Goal: Information Seeking & Learning: Check status

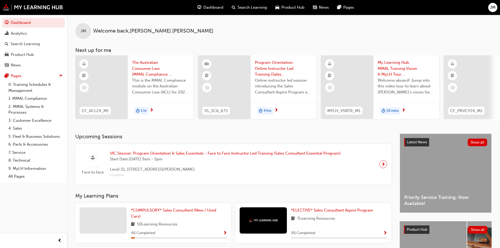
click at [396, 109] on span "10 mins" at bounding box center [392, 111] width 12 height 6
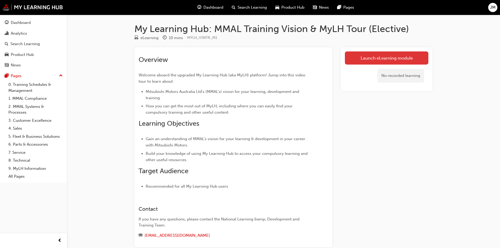
click at [403, 60] on link "Launch eLearning module" at bounding box center [386, 57] width 83 height 13
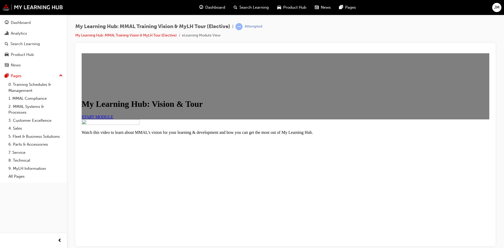
click at [113, 119] on span "START MODULE" at bounding box center [98, 116] width 32 height 4
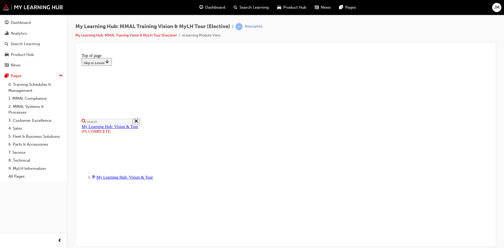
click at [326, 51] on div at bounding box center [286, 49] width 412 height 4
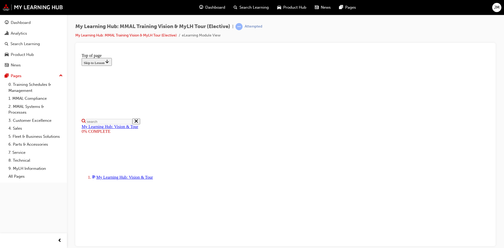
scroll to position [71, 0]
click at [32, 24] on div "Dashboard" at bounding box center [33, 22] width 57 height 7
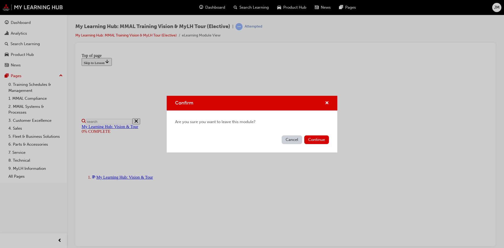
drag, startPoint x: 290, startPoint y: 136, endPoint x: 252, endPoint y: 81, distance: 67.0
click at [290, 136] on button "Cancel" at bounding box center [292, 139] width 20 height 9
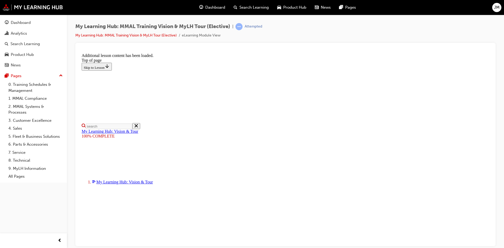
scroll to position [158, 0]
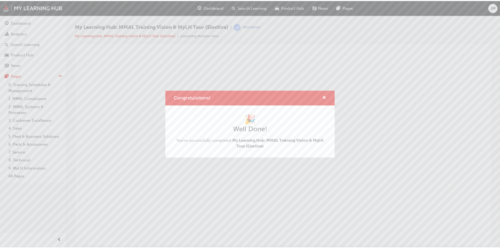
scroll to position [0, 0]
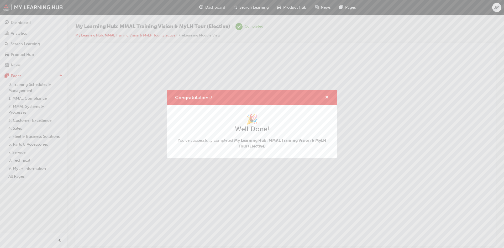
drag, startPoint x: 327, startPoint y: 96, endPoint x: 136, endPoint y: 86, distance: 190.8
click at [327, 96] on span "cross-icon" at bounding box center [327, 98] width 4 height 5
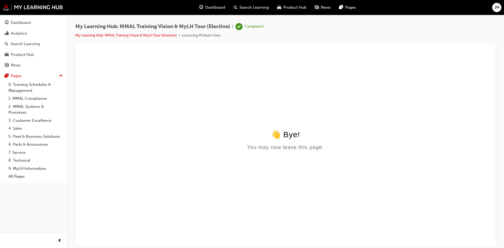
drag, startPoint x: 28, startPoint y: 22, endPoint x: 53, endPoint y: 28, distance: 25.3
click at [29, 22] on div "Dashboard" at bounding box center [21, 23] width 20 height 6
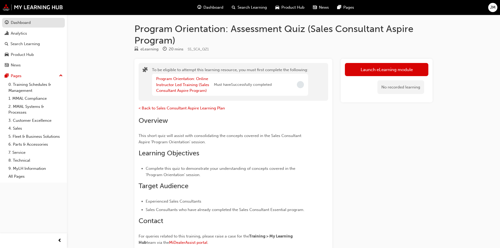
click at [25, 25] on div "Dashboard" at bounding box center [21, 23] width 20 height 6
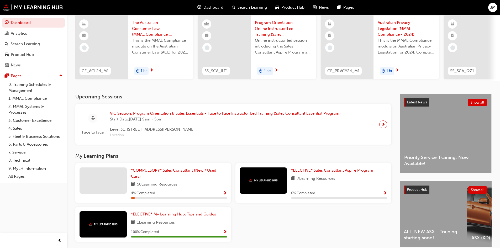
scroll to position [40, 0]
click at [167, 176] on link "*COMPULSORY* Sales Consultant (New / Used Cars)" at bounding box center [179, 174] width 96 height 12
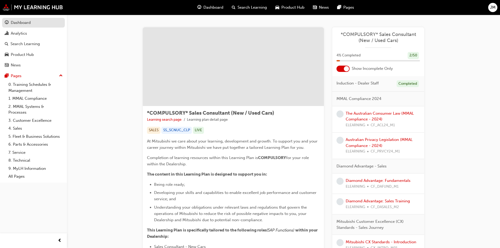
click at [13, 20] on div "Dashboard" at bounding box center [21, 23] width 20 height 6
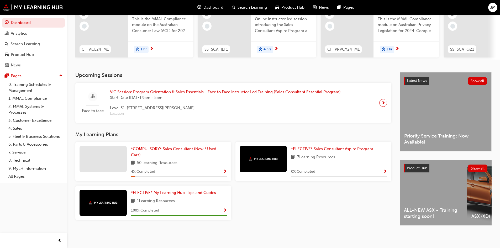
scroll to position [66, 0]
click at [289, 199] on div "*COMPULSORY* Sales Consultant (New / Used Cars) 50 Learning Resources 4 % Compl…" at bounding box center [233, 183] width 320 height 83
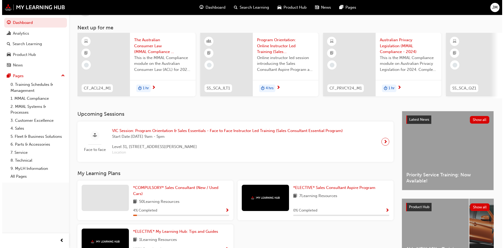
scroll to position [0, 0]
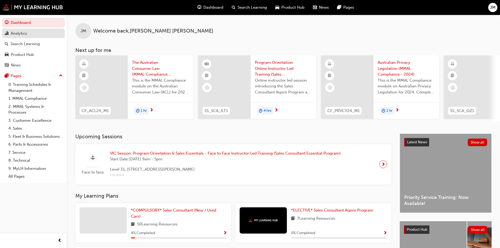
click at [28, 35] on div "Analytics" at bounding box center [33, 33] width 57 height 7
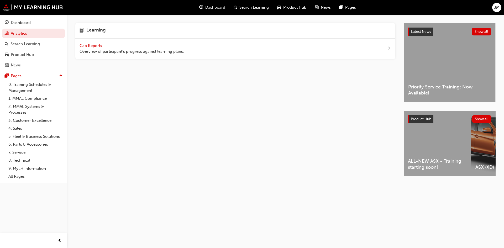
click at [99, 46] on span "Gap Reports" at bounding box center [92, 45] width 24 height 5
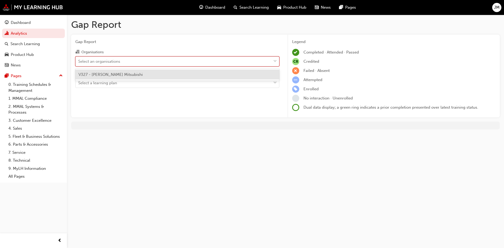
click at [271, 61] on div at bounding box center [275, 61] width 8 height 9
click at [79, 61] on input "Organisations option V327 - [PERSON_NAME] Mitsubishi focused, 1 of 1. 1 result …" at bounding box center [78, 61] width 1 height 4
click at [182, 76] on div "V327 - [PERSON_NAME] Mitsubishi" at bounding box center [177, 75] width 204 height 10
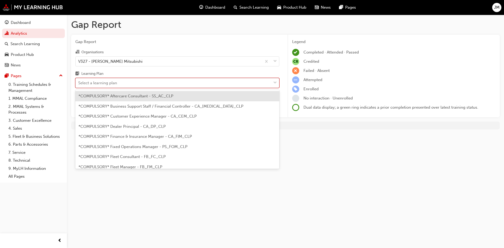
click at [274, 81] on span "down-icon" at bounding box center [275, 83] width 4 height 7
click at [79, 81] on input "Learning Plan option *COMPULSORY* Aftercare Consultant - SS_AC_CLP focused, 1 o…" at bounding box center [78, 83] width 1 height 4
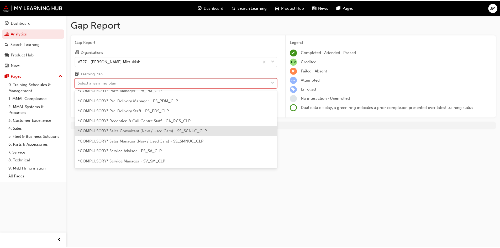
scroll to position [127, 0]
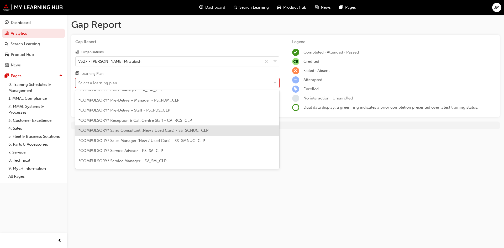
click at [145, 135] on div "*COMPULSORY* Sales Consultant (New / Used Cars) - SS_SCNUC_CLP" at bounding box center [177, 130] width 204 height 10
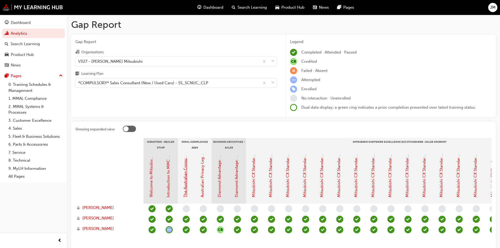
click at [185, 186] on link "The Australian Consumer Law (MMAL Compliance - 2024)" at bounding box center [185, 144] width 5 height 106
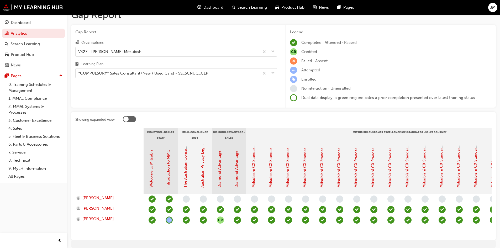
drag, startPoint x: 259, startPoint y: 245, endPoint x: 288, endPoint y: 240, distance: 29.9
click at [291, 240] on div "Showing expanded view Induction - Dealer Staff MMAL Compliance 2024 Diamond Adv…" at bounding box center [283, 176] width 425 height 128
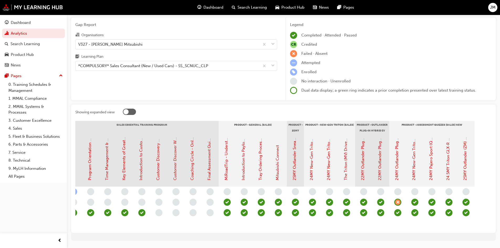
scroll to position [35, 0]
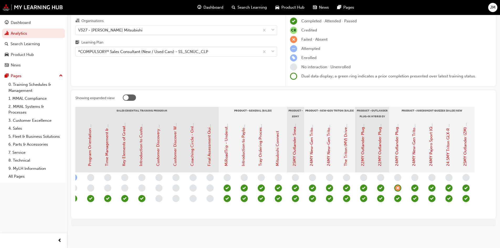
drag, startPoint x: 440, startPoint y: 235, endPoint x: 391, endPoint y: 244, distance: 49.5
click at [391, 244] on div "Gap Report Gap Report Organisations V327 - [PERSON_NAME] Mitsubishi Learning Pl…" at bounding box center [250, 108] width 500 height 279
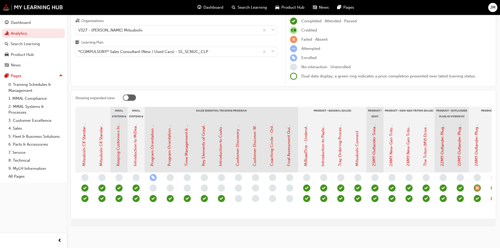
scroll to position [0, 447]
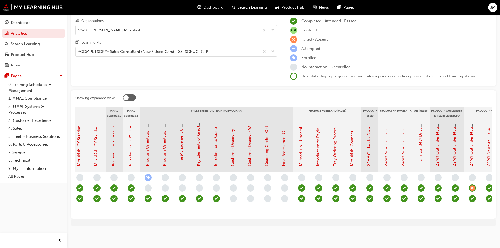
drag, startPoint x: 295, startPoint y: 210, endPoint x: 341, endPoint y: 211, distance: 46.5
click at [341, 211] on section "Induction - Dealer Staff MMAL Compliance 2024 Diamond Advantage - Sales Mitsubi…" at bounding box center [283, 161] width 416 height 108
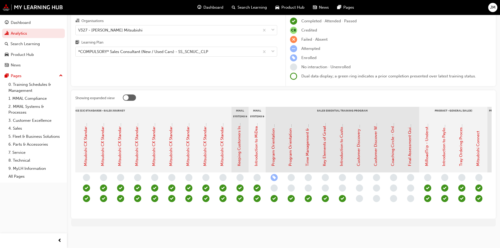
scroll to position [0, 315]
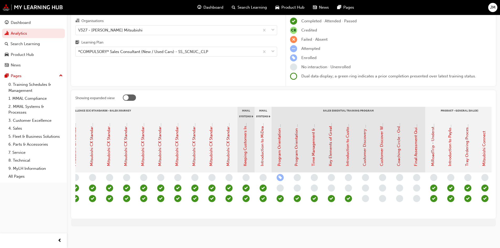
drag, startPoint x: 394, startPoint y: 210, endPoint x: 439, endPoint y: 210, distance: 44.6
click at [439, 210] on div "CR" at bounding box center [263, 193] width 870 height 42
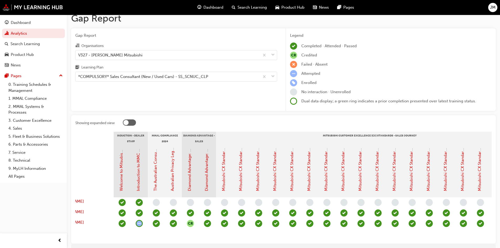
scroll to position [0, 0]
